Goal: Navigation & Orientation: Understand site structure

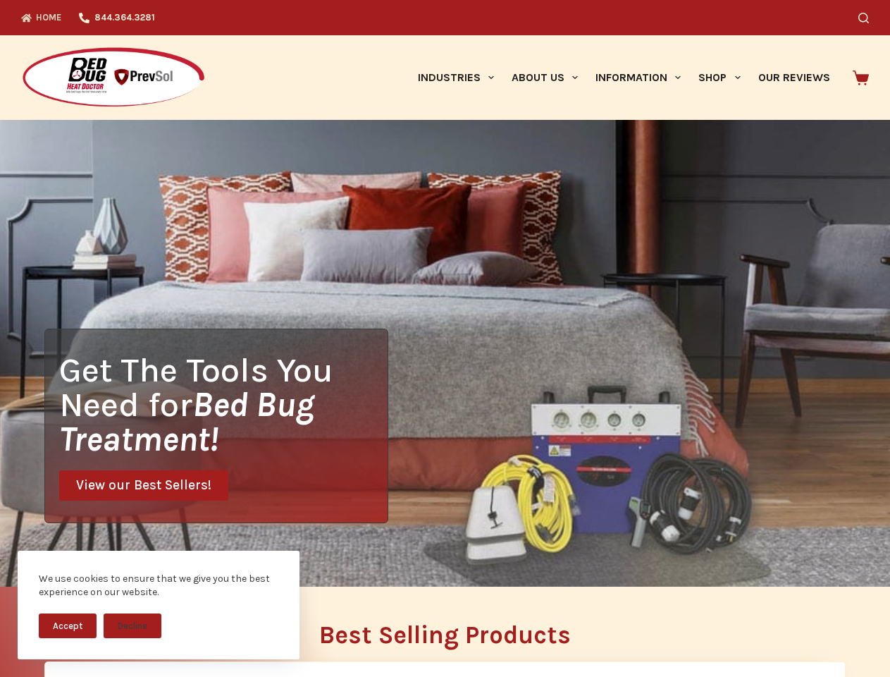
click at [445, 338] on div "Get The Tools You Need for Bed Bug Treatment! View our Best Sellers!" at bounding box center [445, 353] width 890 height 467
click at [68, 625] on button "Accept" at bounding box center [68, 625] width 58 height 25
click at [133, 625] on button "Decline" at bounding box center [133, 625] width 58 height 25
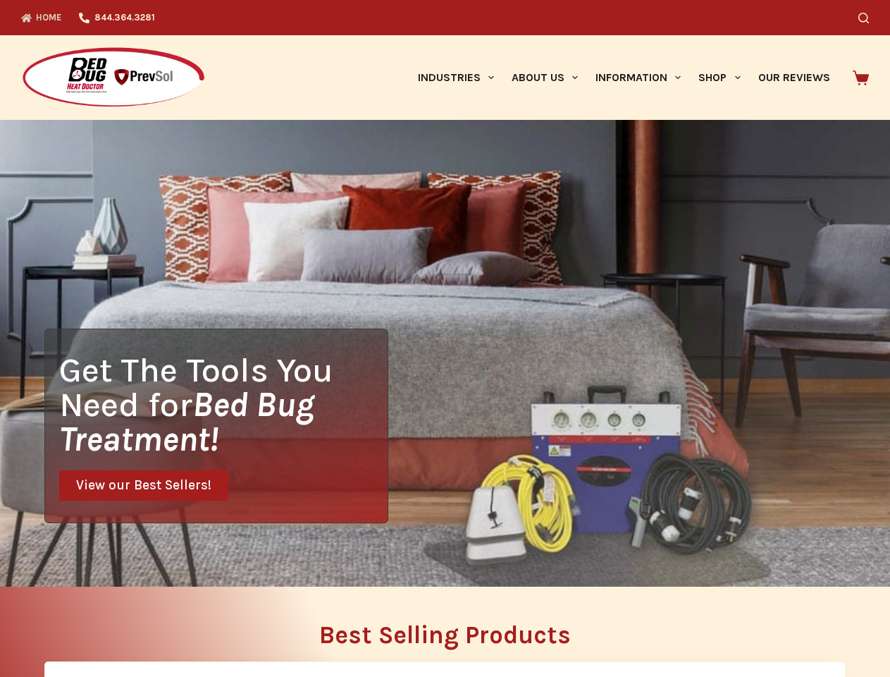
click at [869, 18] on icon "Search" at bounding box center [864, 18] width 11 height 11
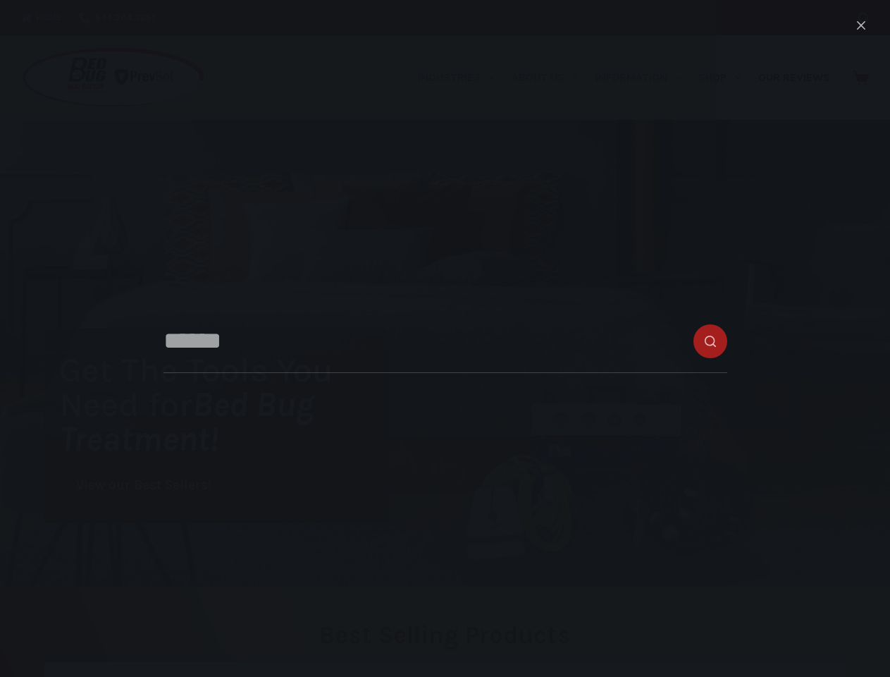
click at [461, 78] on link "Industries" at bounding box center [456, 77] width 94 height 85
click at [550, 78] on link "About Us" at bounding box center [545, 77] width 84 height 85
click at [644, 78] on link "Information" at bounding box center [638, 77] width 103 height 85
click at [725, 78] on link "Shop" at bounding box center [719, 77] width 59 height 85
